Goal: Task Accomplishment & Management: Use online tool/utility

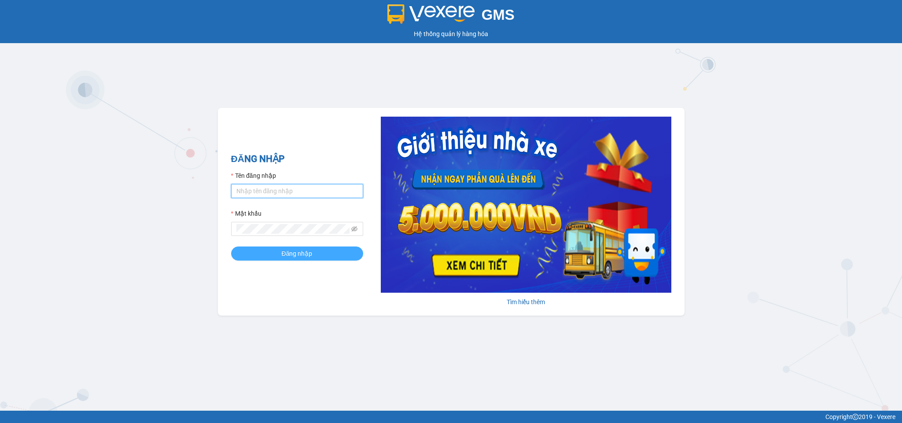
type input "ctv_vpduong10.petrobp"
click at [325, 257] on button "Đăng nhập" at bounding box center [297, 254] width 132 height 14
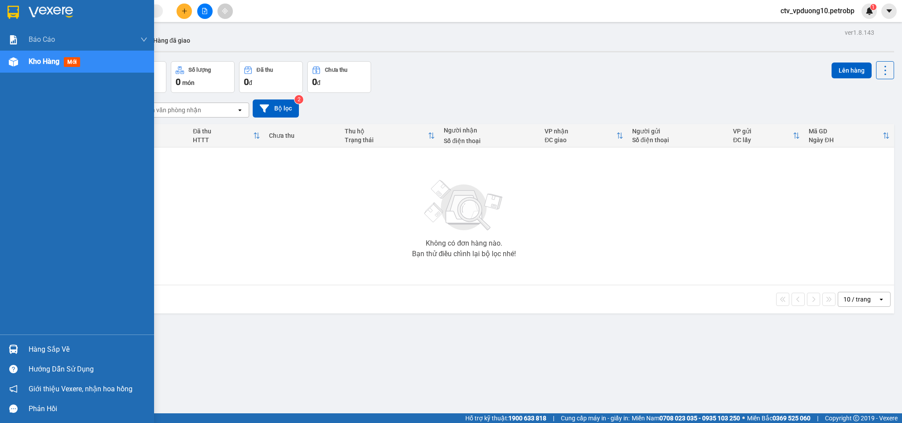
click at [26, 347] on div "Hàng sắp về" at bounding box center [77, 350] width 154 height 20
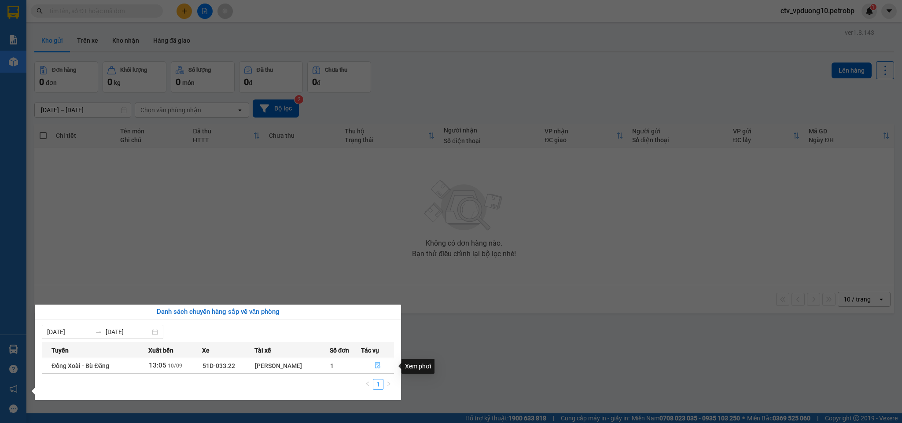
click at [373, 363] on button "button" at bounding box center [378, 366] width 32 height 14
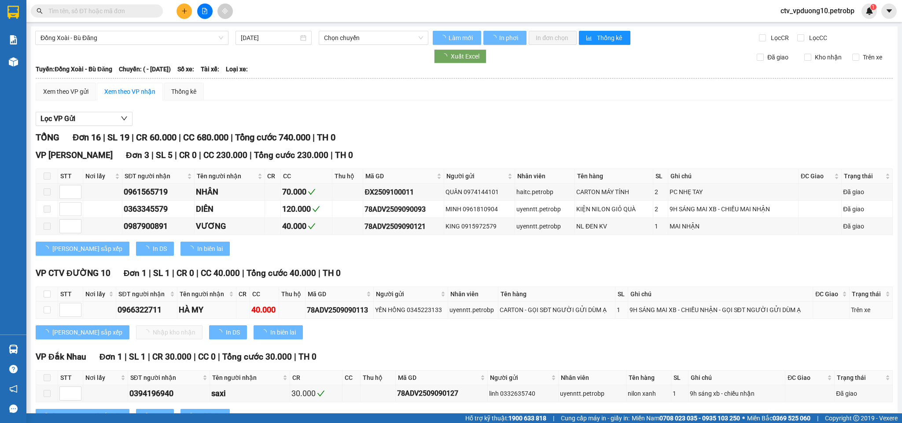
type input "[DATE]"
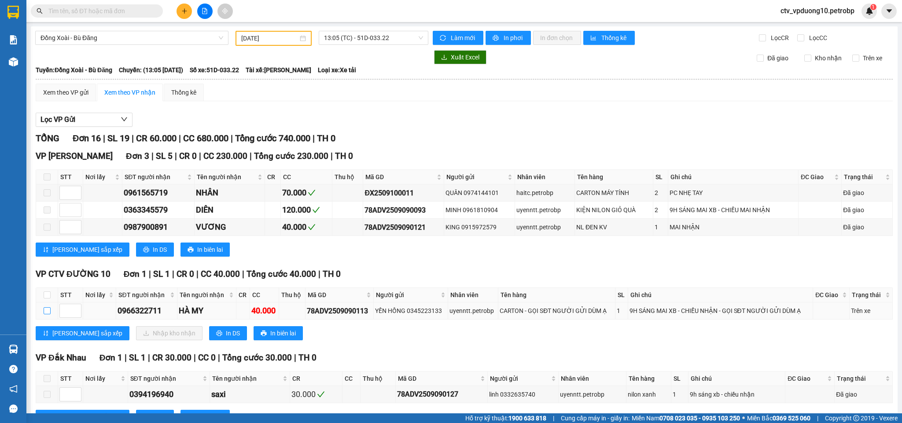
click at [49, 314] on input "checkbox" at bounding box center [47, 310] width 7 height 7
checkbox input "true"
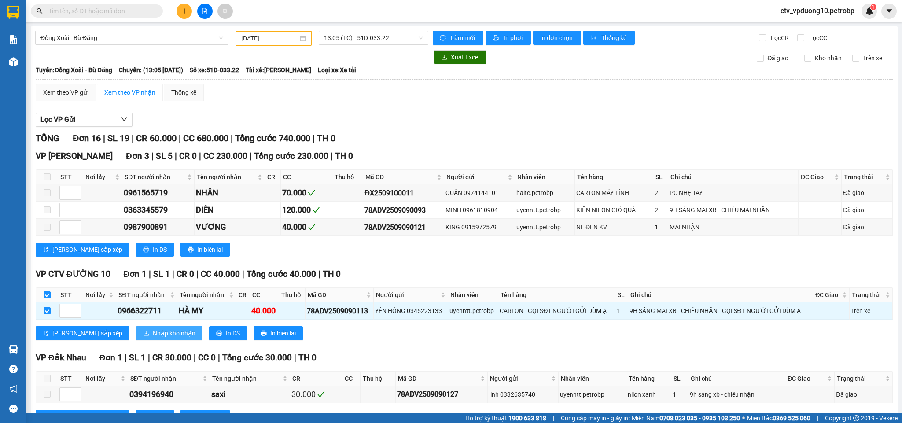
click at [153, 336] on span "Nhập kho nhận" at bounding box center [174, 334] width 43 height 10
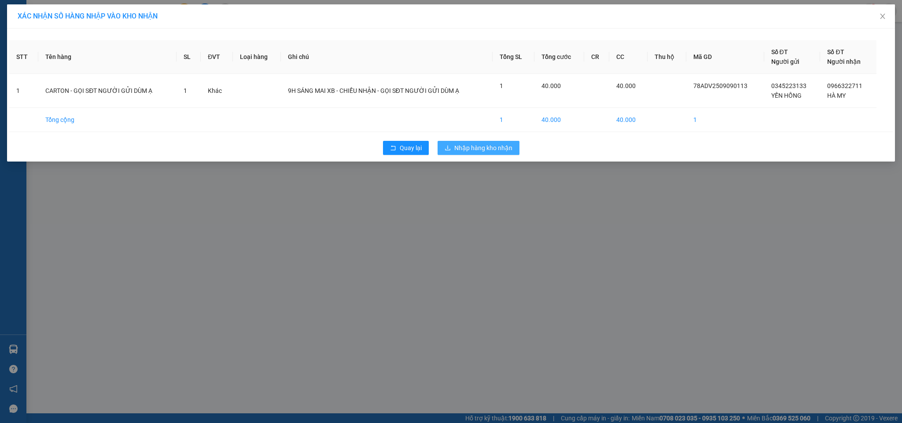
click at [470, 143] on button "Nhập hàng kho nhận" at bounding box center [479, 148] width 82 height 14
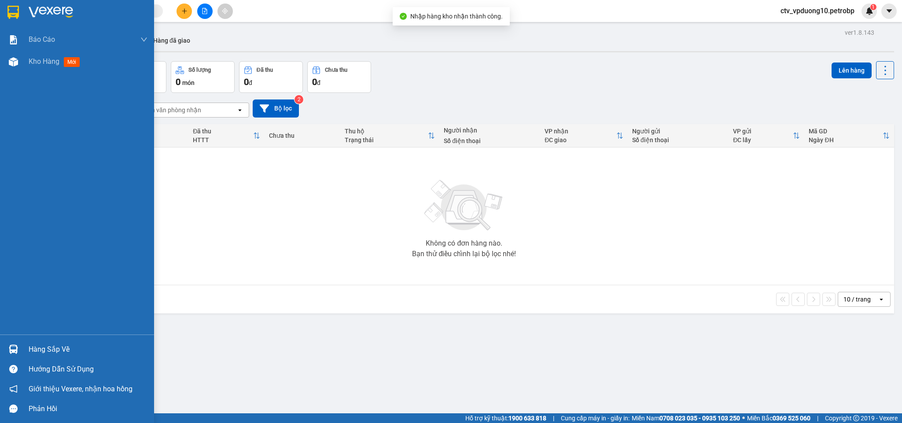
click at [35, 348] on div "Hàng sắp về" at bounding box center [88, 349] width 119 height 13
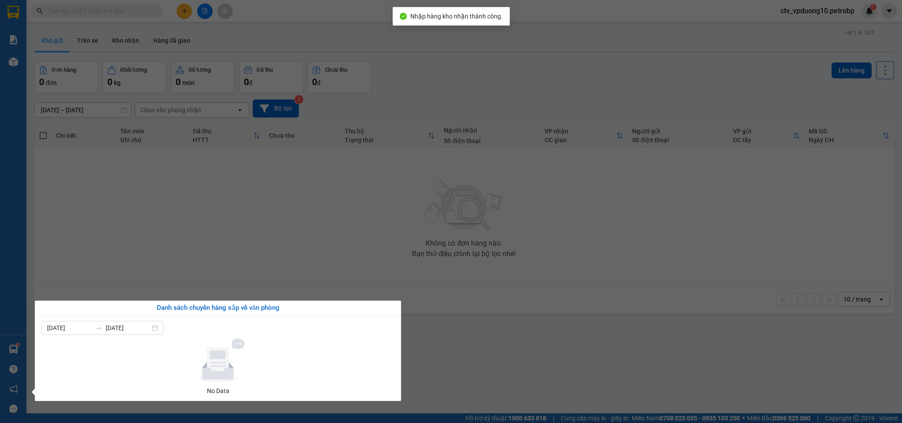
click at [272, 246] on section "Kết quả tìm kiếm ( 0 ) Bộ lọc No Data ctv_vpduong10.petrobp 1 Báo cáo Mẫu 1: Bá…" at bounding box center [451, 211] width 902 height 423
